Goal: Task Accomplishment & Management: Manage account settings

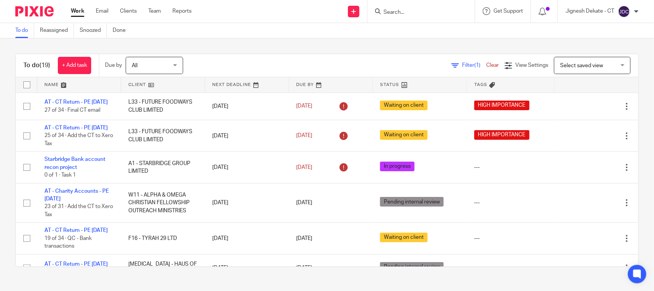
click at [388, 12] on input "Search" at bounding box center [417, 12] width 69 height 7
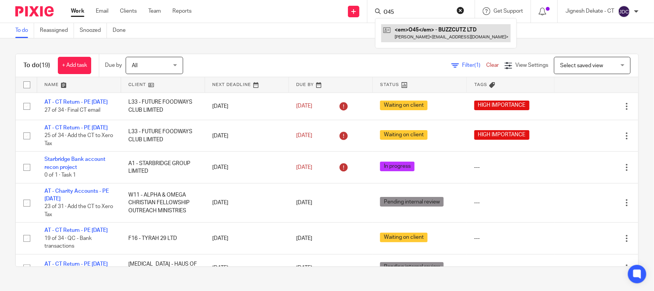
type input "O45"
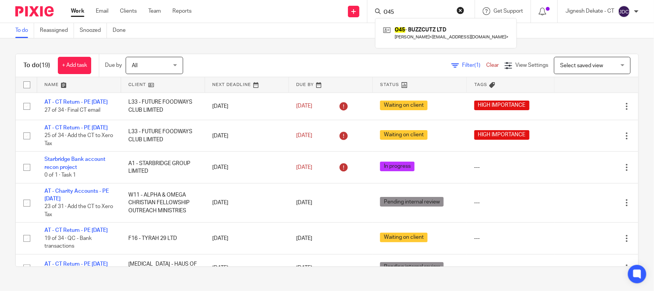
click at [457, 10] on button "reset" at bounding box center [461, 11] width 8 height 8
click at [384, 11] on input "Search" at bounding box center [417, 12] width 69 height 7
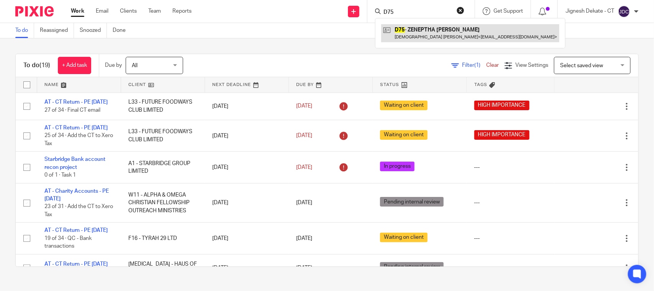
type input "D75"
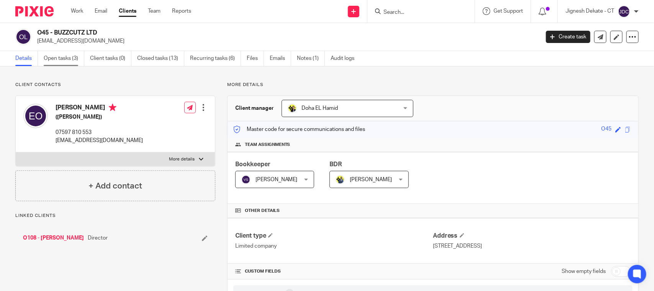
click at [56, 64] on link "Open tasks (3)" at bounding box center [64, 58] width 41 height 15
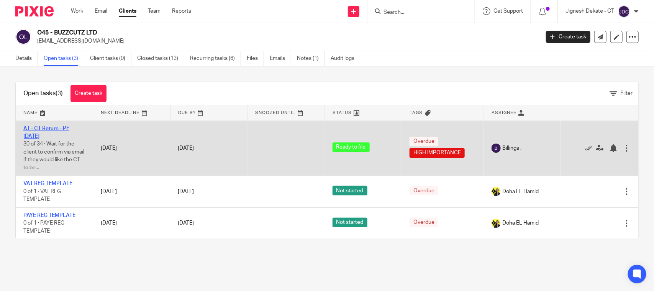
click at [45, 130] on link "AT - CT Return - PE 30-11-2024" at bounding box center [46, 132] width 46 height 13
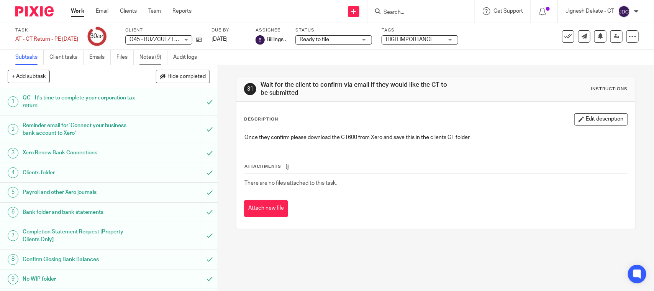
click at [148, 54] on link "Notes (9)" at bounding box center [154, 57] width 28 height 15
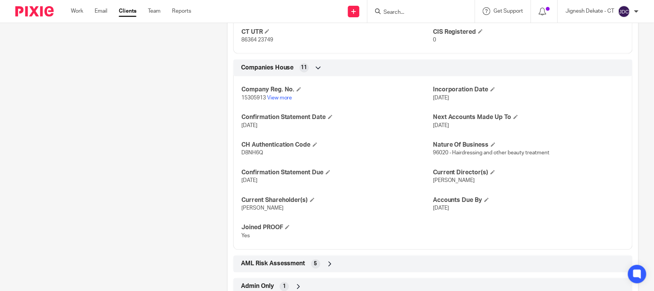
scroll to position [620, 0]
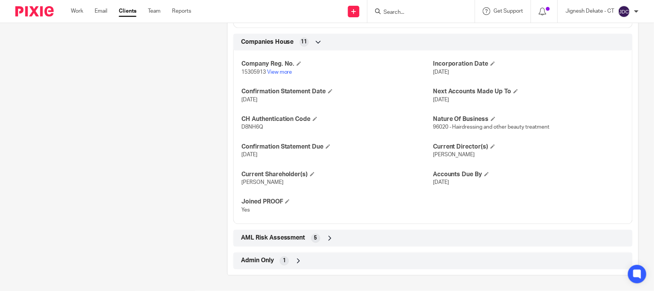
click at [253, 128] on span "D8NH6Q" at bounding box center [253, 127] width 22 height 5
copy span "D8NH6Q"
click at [293, 232] on div "AML Risk Assessment 5" at bounding box center [433, 238] width 388 height 13
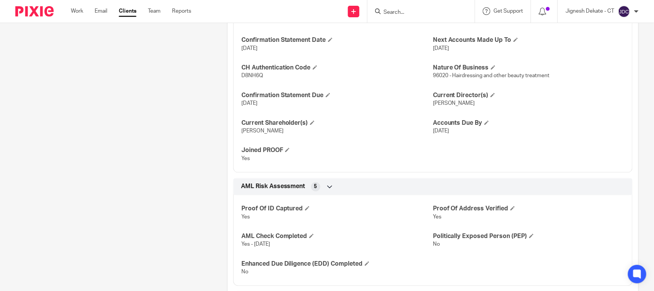
scroll to position [710, 0]
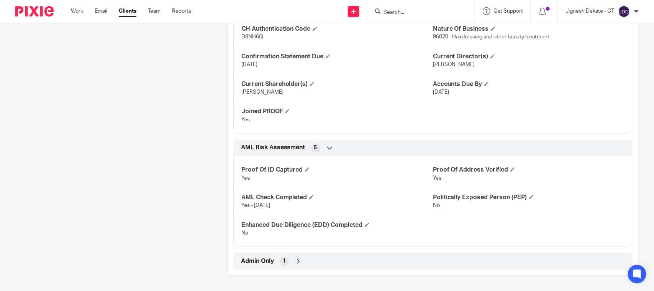
click at [298, 148] on span "AML Risk Assessment" at bounding box center [273, 147] width 64 height 8
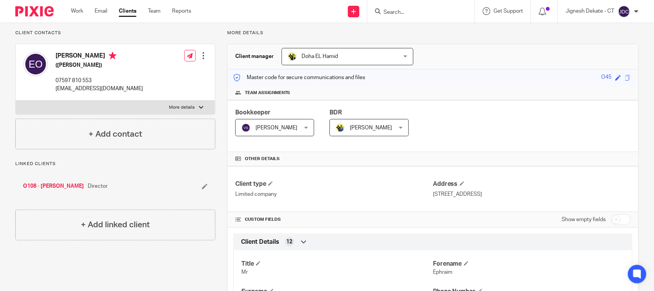
scroll to position [48, 0]
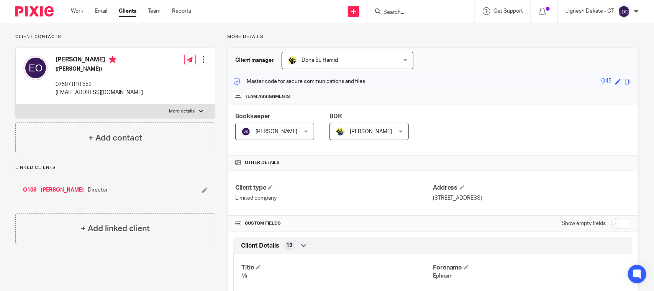
click at [383, 9] on input "Search" at bounding box center [417, 12] width 69 height 7
click at [399, 14] on input "Search" at bounding box center [417, 12] width 69 height 7
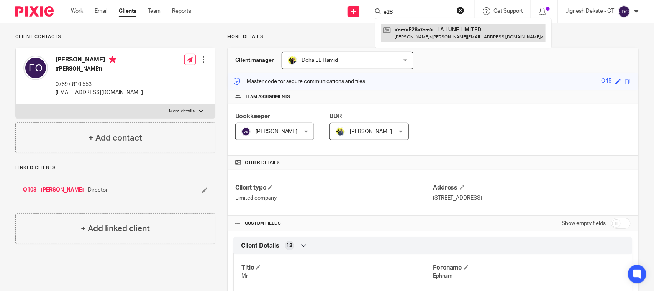
type input "e28"
click at [416, 31] on link at bounding box center [463, 33] width 164 height 18
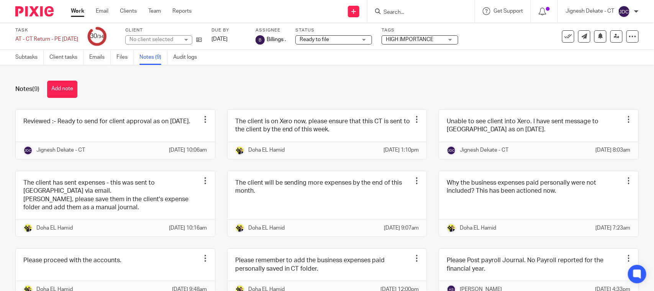
click at [87, 134] on link at bounding box center [115, 134] width 199 height 49
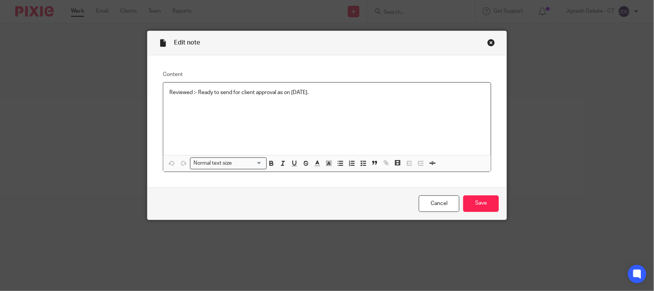
click at [327, 97] on div "Reviewed :- Ready to send for client approval as on [DATE]." at bounding box center [327, 118] width 328 height 72
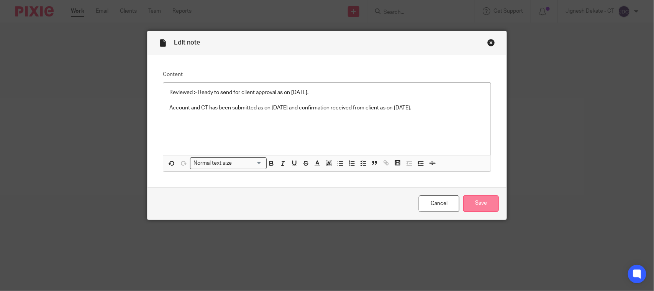
click at [476, 206] on input "Save" at bounding box center [482, 203] width 36 height 16
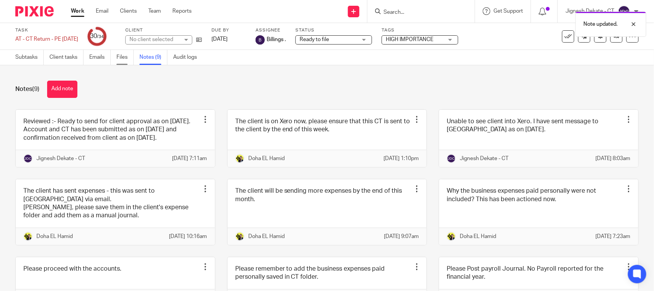
click at [121, 54] on link "Files" at bounding box center [125, 57] width 17 height 15
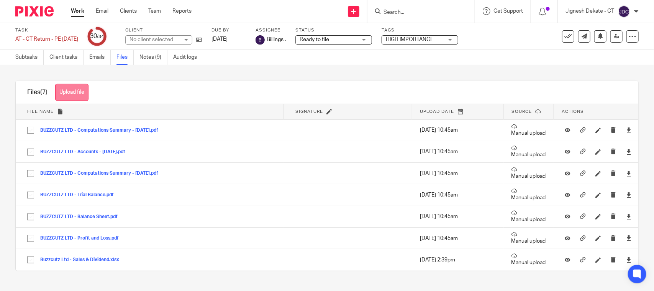
click at [63, 89] on button "Upload file" at bounding box center [71, 92] width 33 height 17
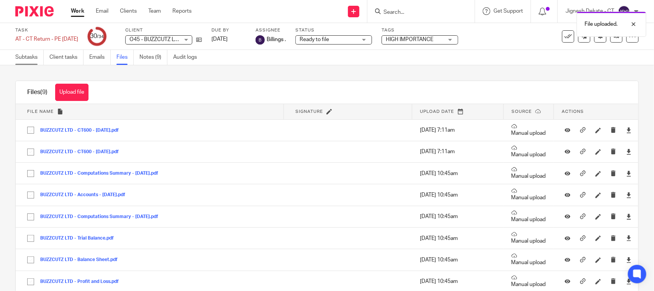
click at [27, 57] on link "Subtasks" at bounding box center [29, 57] width 28 height 15
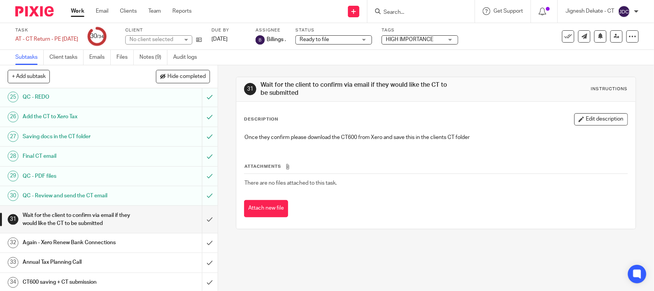
scroll to position [517, 0]
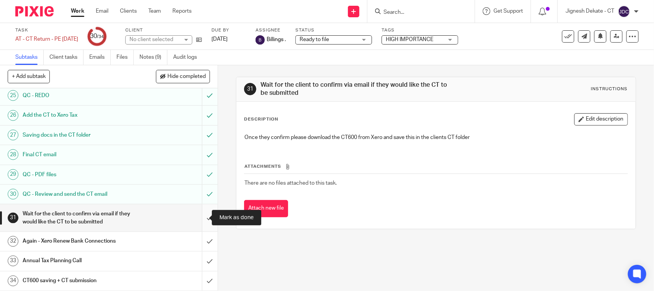
click at [197, 215] on input "submit" at bounding box center [109, 217] width 218 height 27
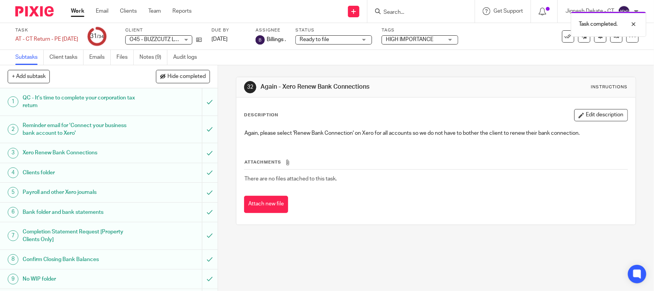
scroll to position [517, 0]
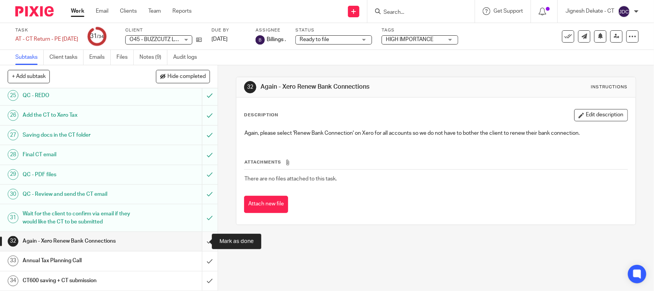
click at [201, 240] on input "submit" at bounding box center [109, 241] width 218 height 19
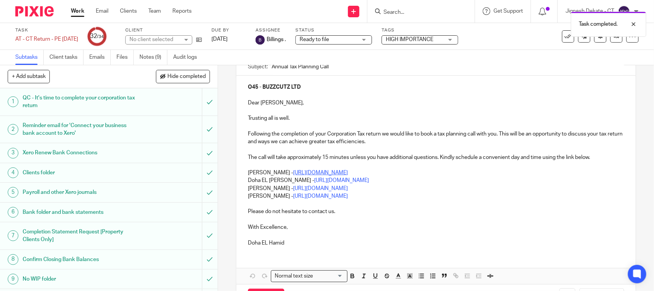
scroll to position [60, 0]
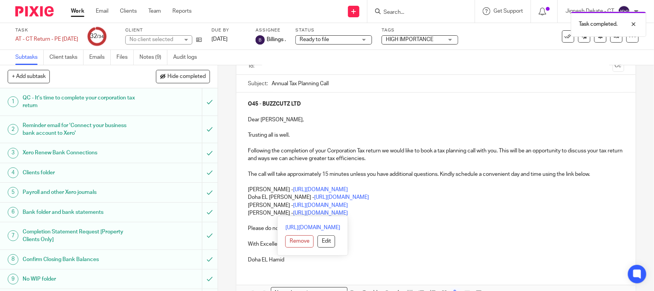
drag, startPoint x: 388, startPoint y: 215, endPoint x: 249, endPoint y: 204, distance: 139.6
click at [243, 204] on div "O45 - BUZZCUTZ LTD Dear Ephraim, Trusting all is well. Following the completion…" at bounding box center [436, 180] width 399 height 177
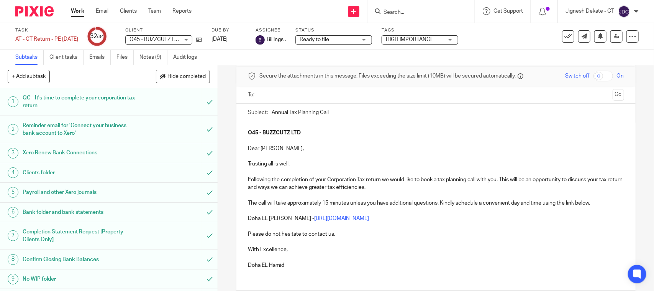
scroll to position [0, 0]
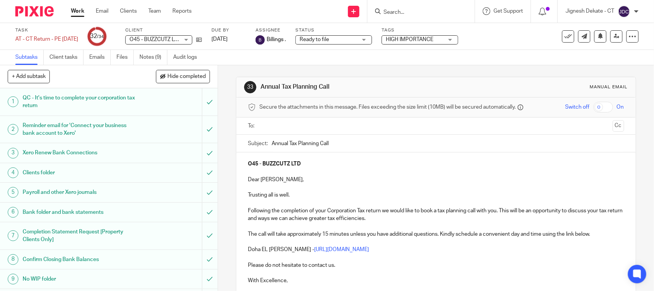
click at [286, 124] on input "text" at bounding box center [435, 126] width 347 height 9
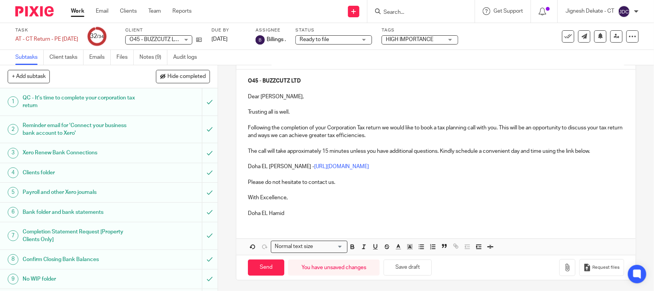
scroll to position [87, 0]
click at [267, 260] on input "Send" at bounding box center [266, 266] width 36 height 16
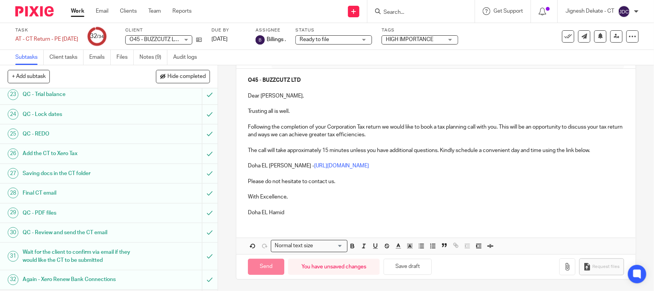
type input "Sent"
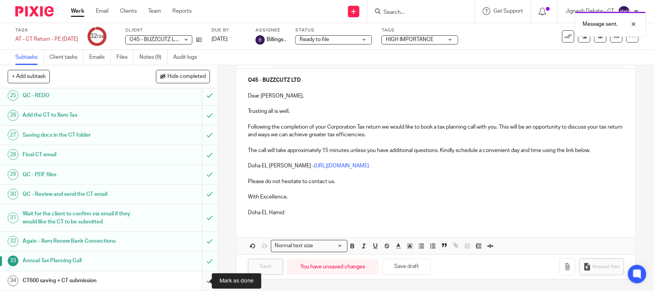
click at [199, 279] on input "submit" at bounding box center [109, 280] width 218 height 19
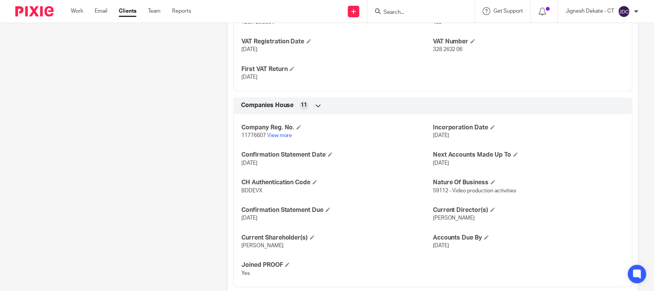
scroll to position [671, 0]
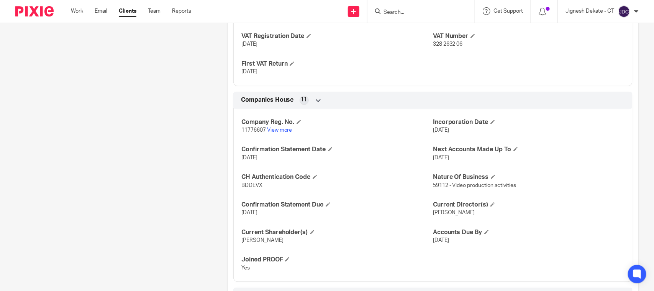
click at [246, 187] on span "BDDEVX" at bounding box center [252, 184] width 21 height 5
copy span "BDDEVX"
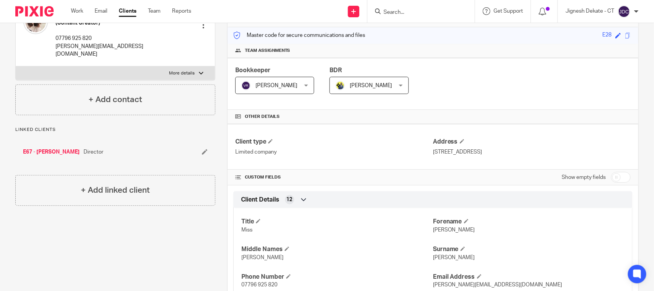
scroll to position [0, 0]
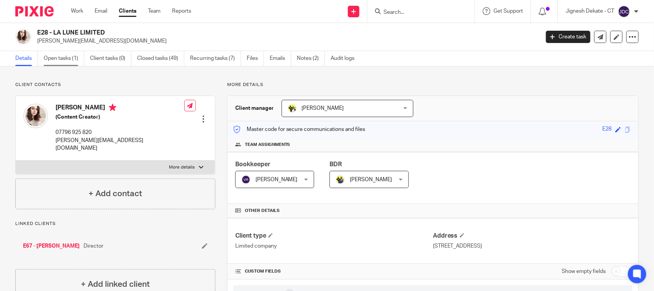
click at [73, 58] on link "Open tasks (1)" at bounding box center [64, 58] width 41 height 15
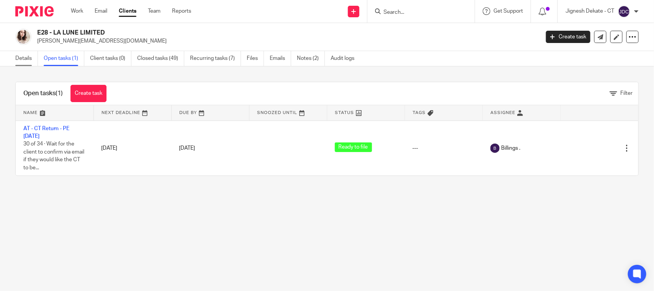
click at [20, 59] on link "Details" at bounding box center [26, 58] width 23 height 15
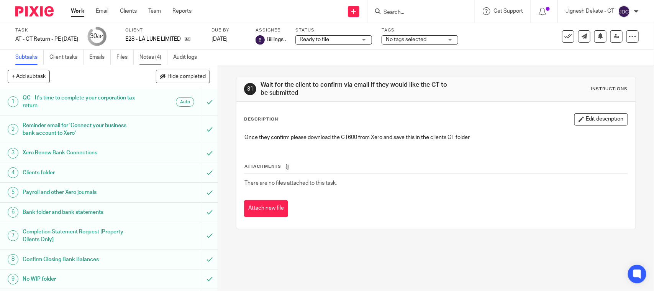
click at [153, 56] on link "Notes (4)" at bounding box center [154, 57] width 28 height 15
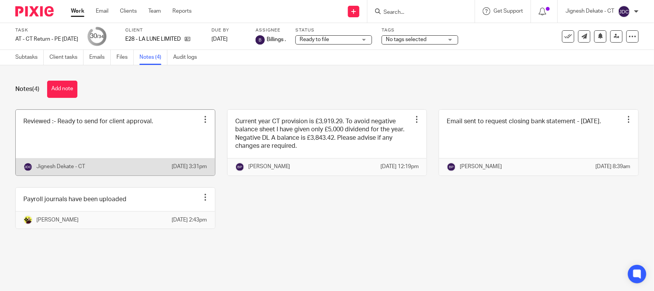
click at [146, 135] on link at bounding box center [115, 143] width 199 height 66
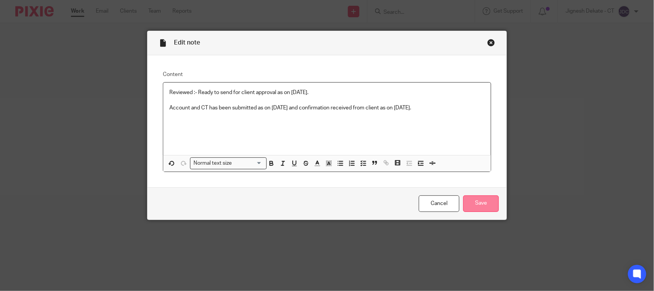
click at [467, 198] on input "Save" at bounding box center [482, 203] width 36 height 16
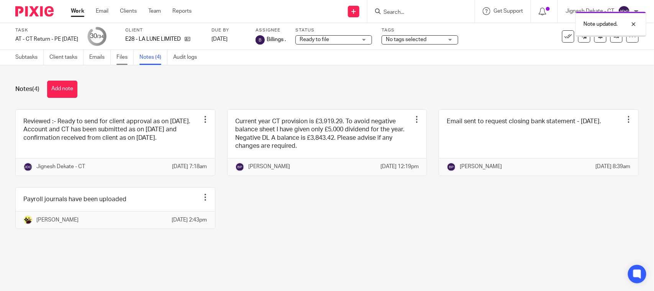
click at [121, 54] on link "Files" at bounding box center [125, 57] width 17 height 15
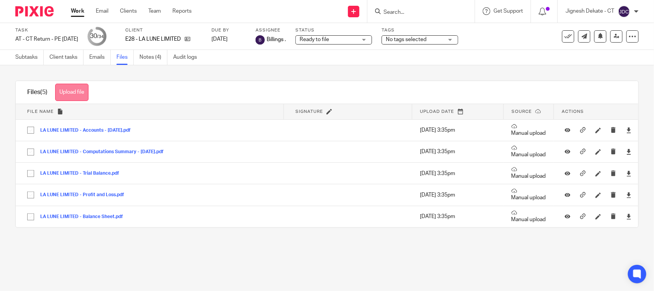
click at [85, 84] on button "Upload file" at bounding box center [71, 92] width 33 height 17
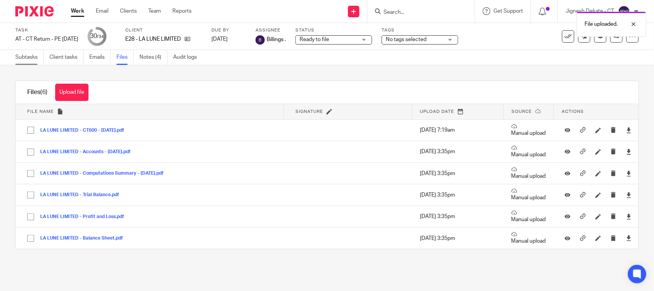
click at [29, 56] on link "Subtasks" at bounding box center [29, 57] width 28 height 15
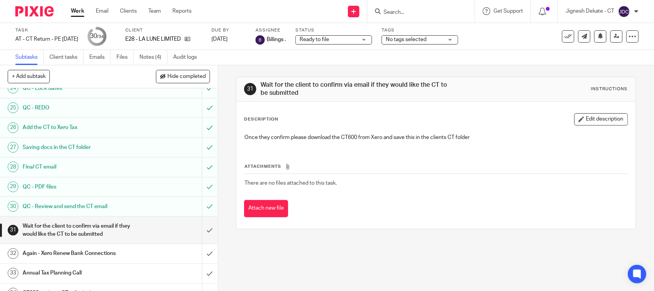
scroll to position [517, 0]
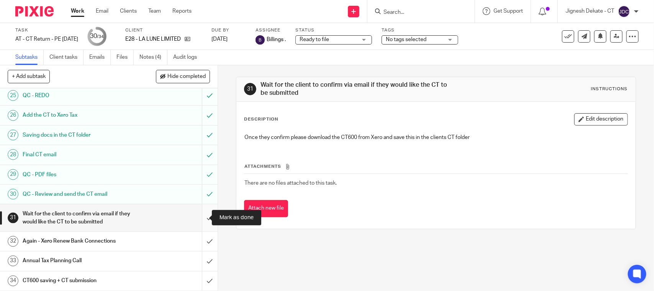
click at [202, 217] on input "submit" at bounding box center [109, 217] width 218 height 27
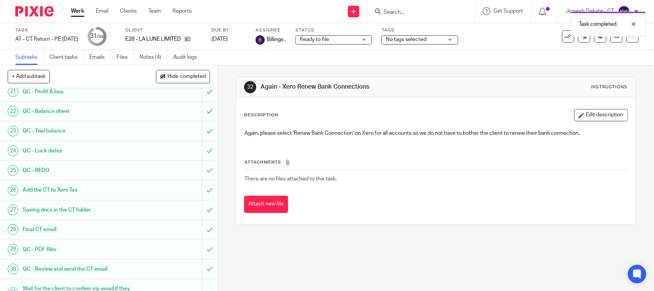
scroll to position [517, 0]
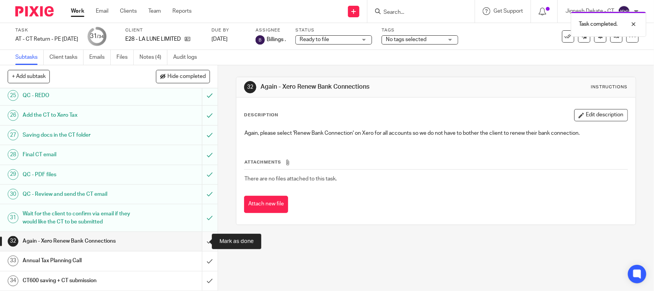
click at [199, 240] on input "submit" at bounding box center [109, 241] width 218 height 19
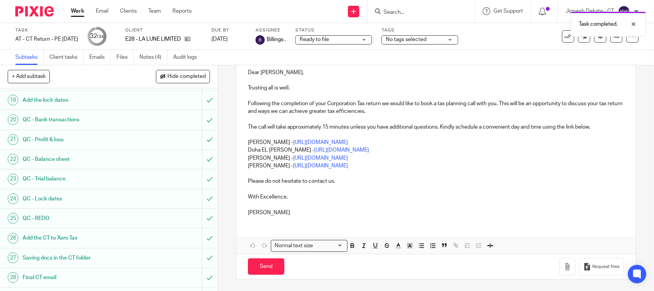
scroll to position [60, 0]
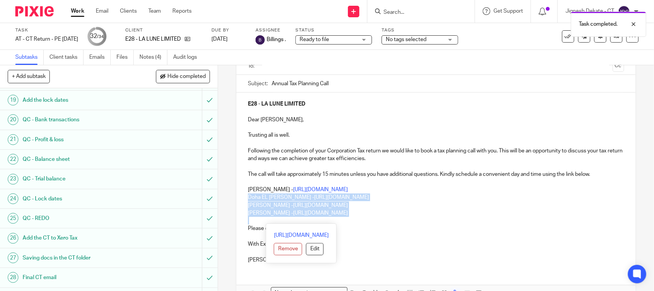
drag, startPoint x: 380, startPoint y: 217, endPoint x: 242, endPoint y: 194, distance: 139.9
click at [242, 194] on div "E28 - LA LUNE LIMITED Dear [PERSON_NAME], Trusting all is well. Following the c…" at bounding box center [436, 180] width 399 height 177
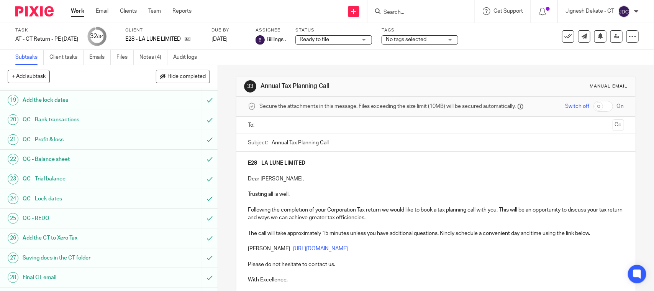
scroll to position [0, 0]
click at [263, 123] on input "text" at bounding box center [435, 126] width 347 height 9
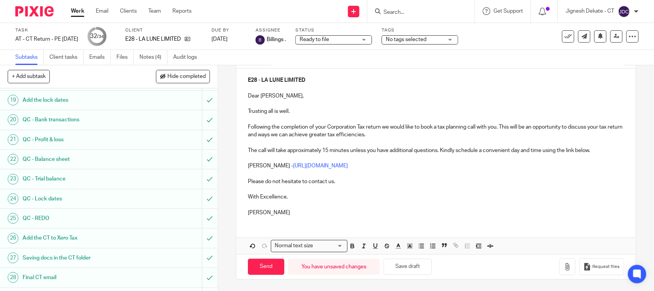
scroll to position [87, 0]
click at [258, 265] on input "Send" at bounding box center [266, 266] width 36 height 16
type input "Sent"
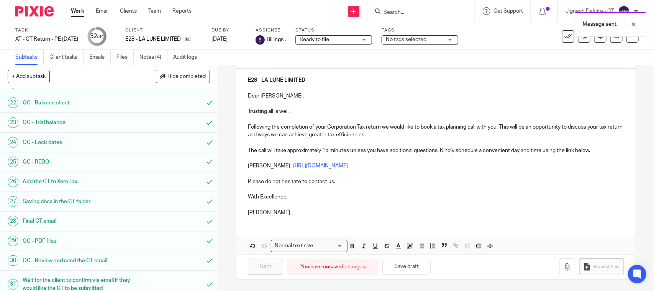
scroll to position [517, 0]
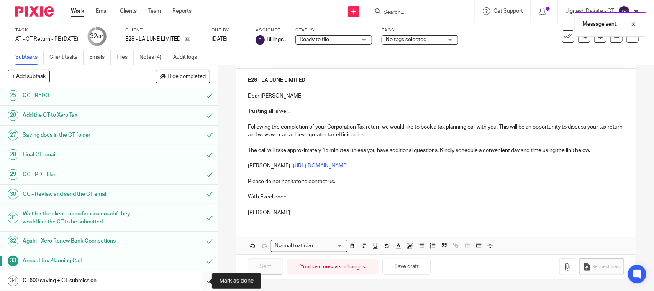
click at [196, 282] on input "submit" at bounding box center [109, 280] width 218 height 19
